Goal: Navigation & Orientation: Find specific page/section

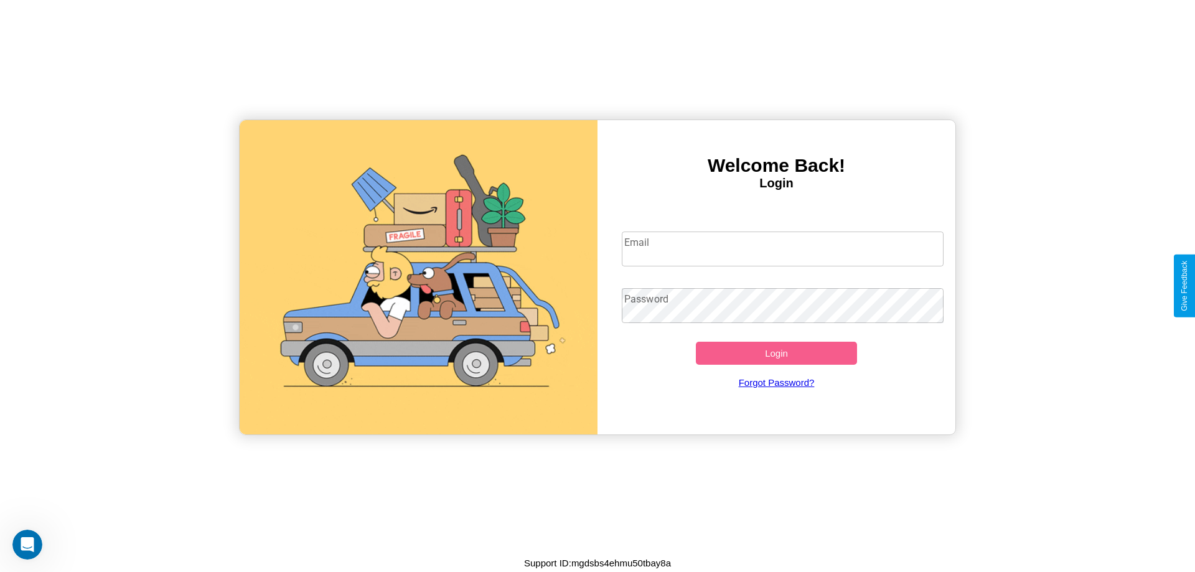
click at [782, 248] on input "Email" at bounding box center [783, 249] width 322 height 35
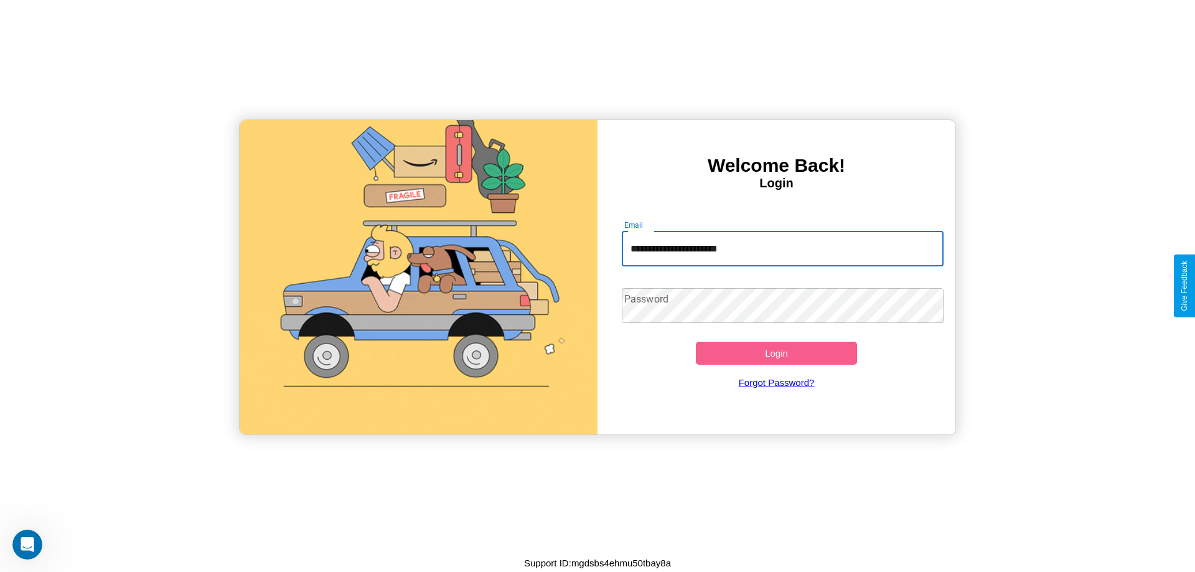
type input "**********"
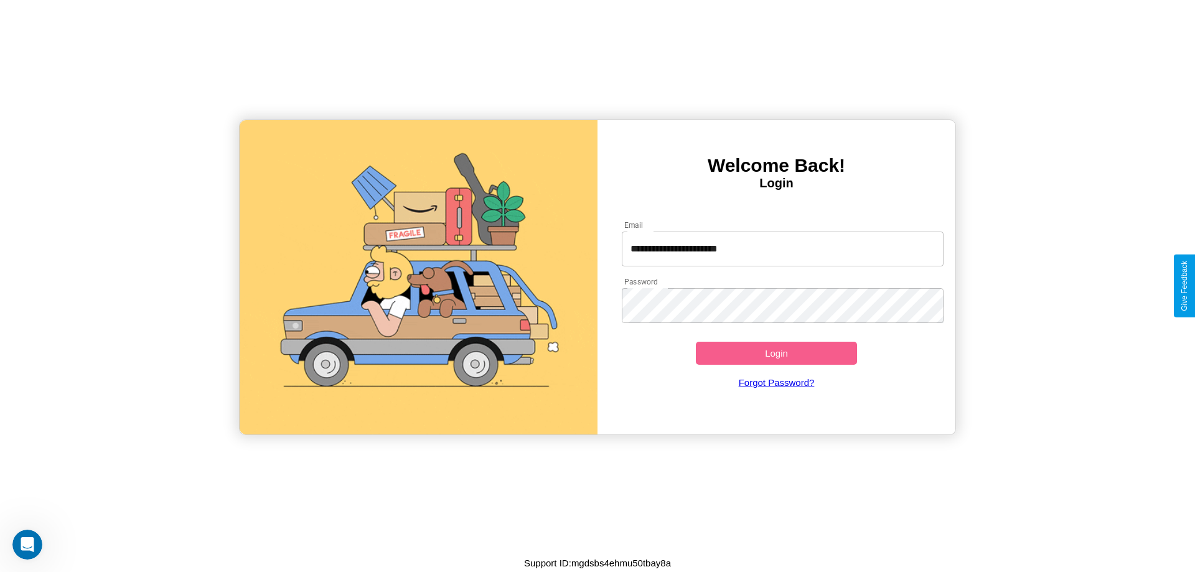
click at [776, 353] on button "Login" at bounding box center [776, 353] width 161 height 23
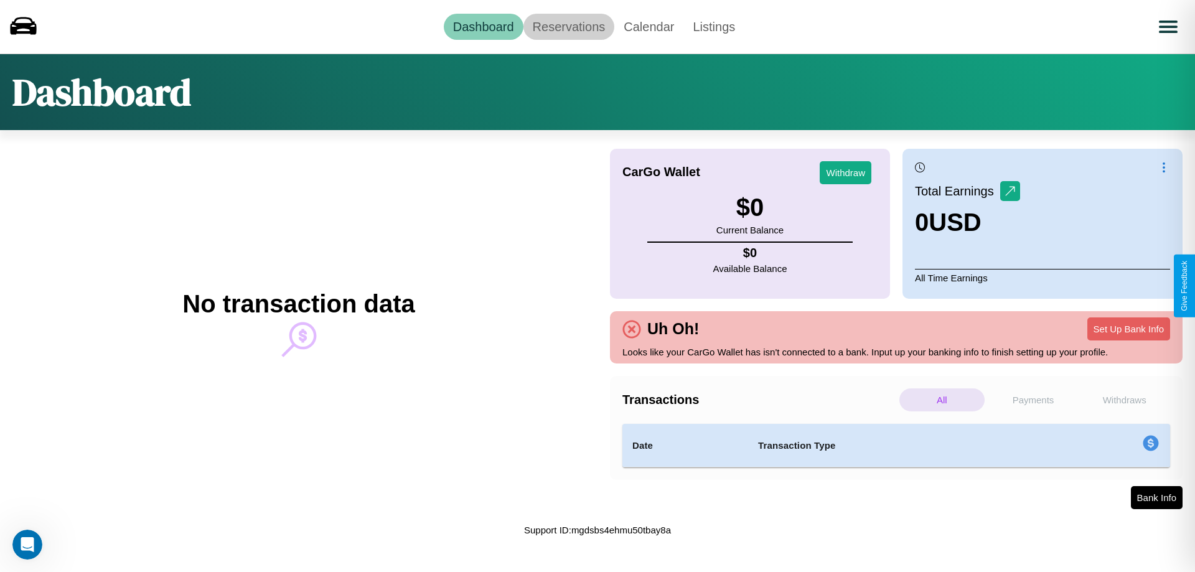
click at [568, 26] on link "Reservations" at bounding box center [568, 27] width 91 height 26
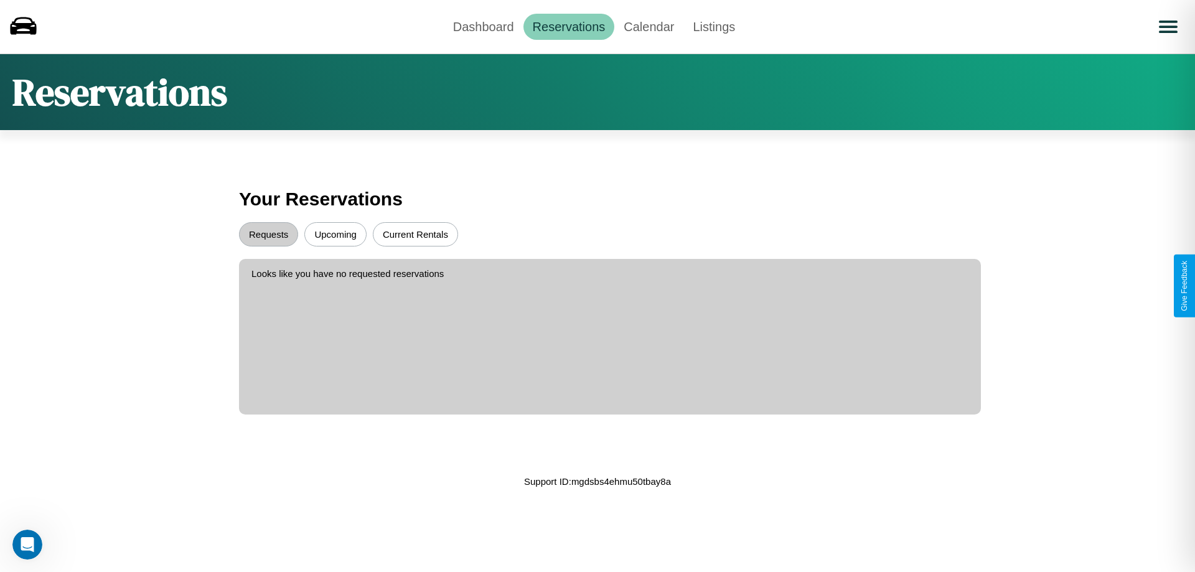
click at [335, 234] on button "Upcoming" at bounding box center [335, 234] width 62 height 24
click at [415, 234] on button "Current Rentals" at bounding box center [415, 234] width 85 height 24
click at [268, 234] on button "Requests" at bounding box center [268, 234] width 59 height 24
click at [648, 26] on link "Calendar" at bounding box center [648, 27] width 69 height 26
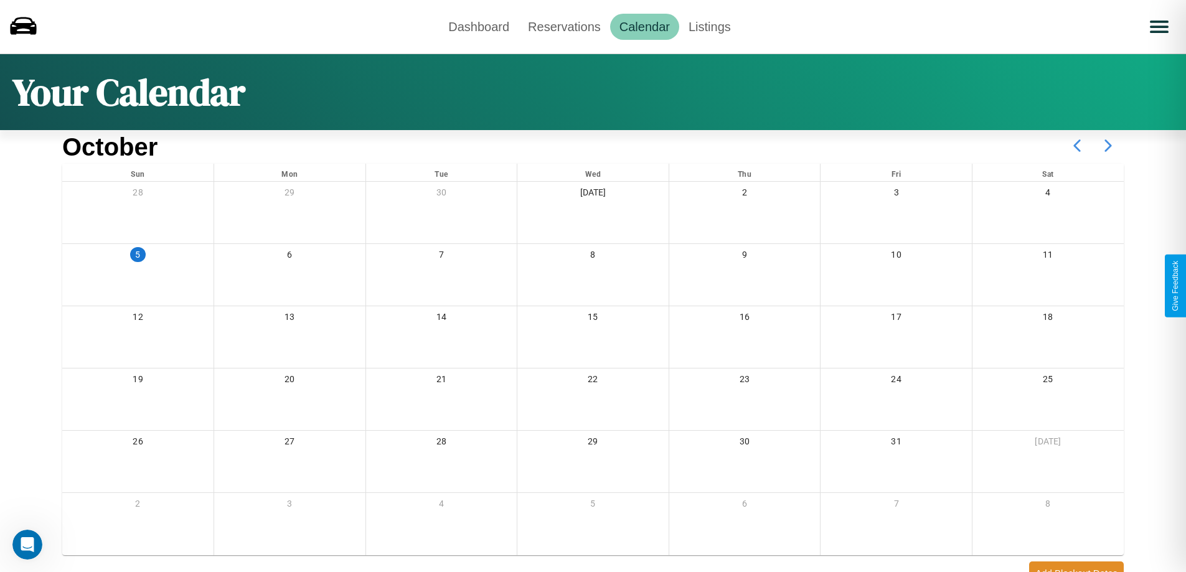
click at [1108, 146] on icon at bounding box center [1107, 145] width 31 height 31
click at [479, 26] on link "Dashboard" at bounding box center [479, 27] width 80 height 26
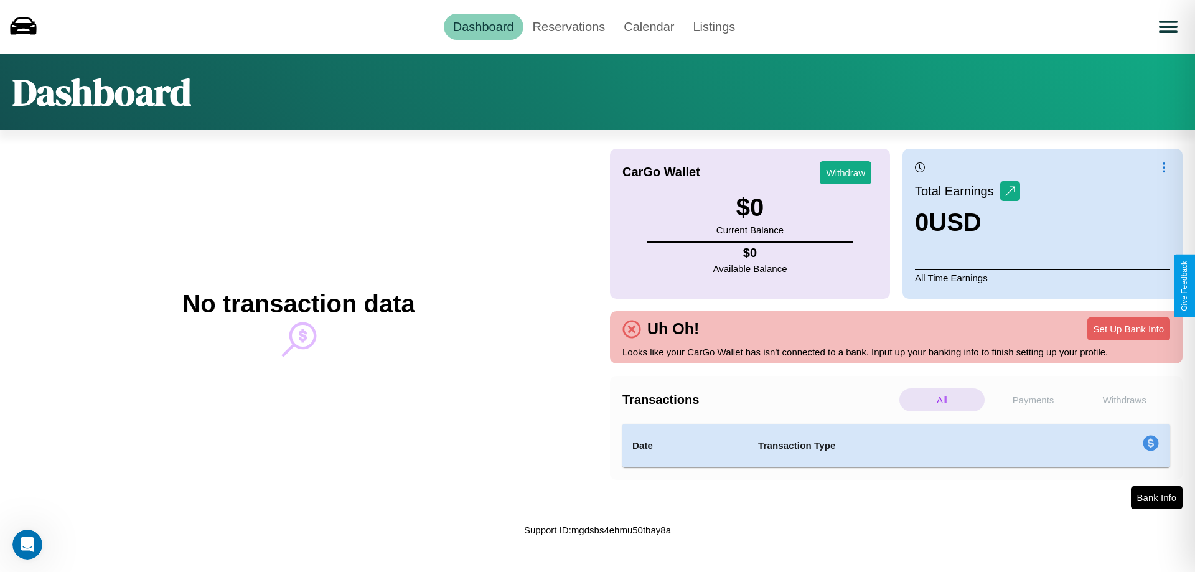
click at [1033, 400] on p "Payments" at bounding box center [1033, 399] width 85 height 23
